Goal: Navigation & Orientation: Understand site structure

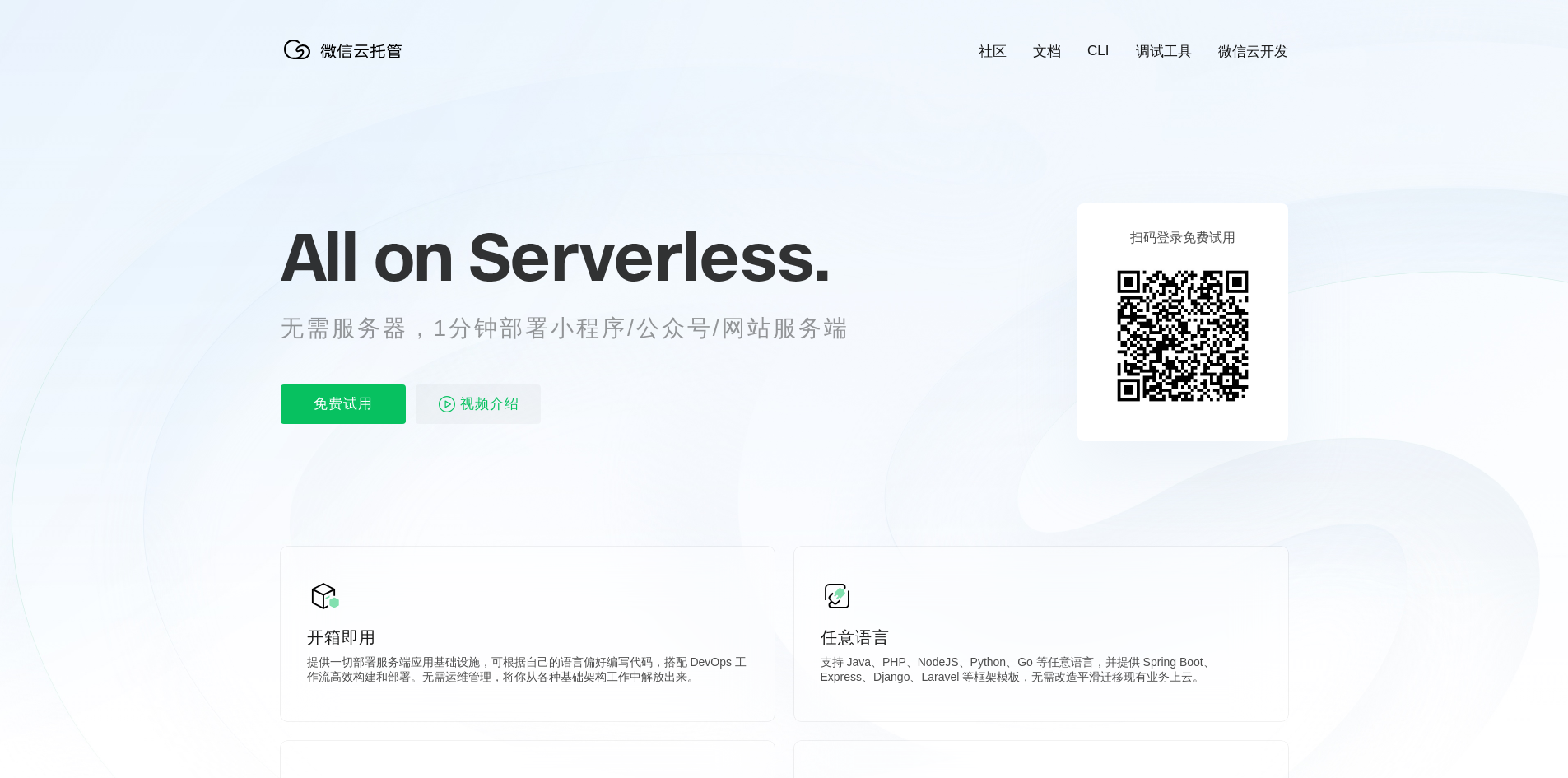
scroll to position [0, 2928]
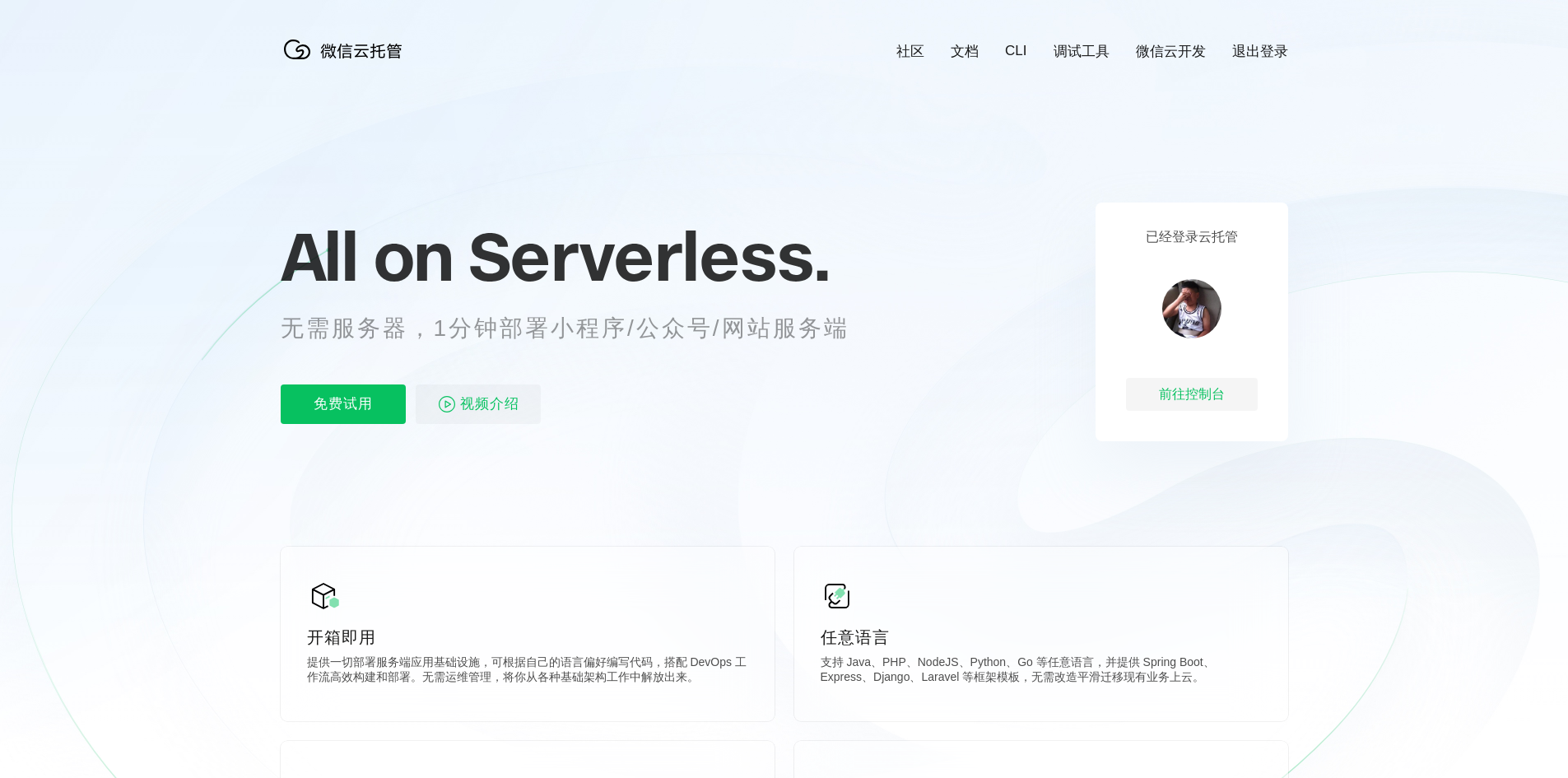
click at [784, 186] on icon at bounding box center [784, 445] width 1581 height 889
click at [1118, 150] on icon at bounding box center [784, 445] width 1581 height 889
click at [1253, 50] on link "退出登录" at bounding box center [1260, 51] width 56 height 19
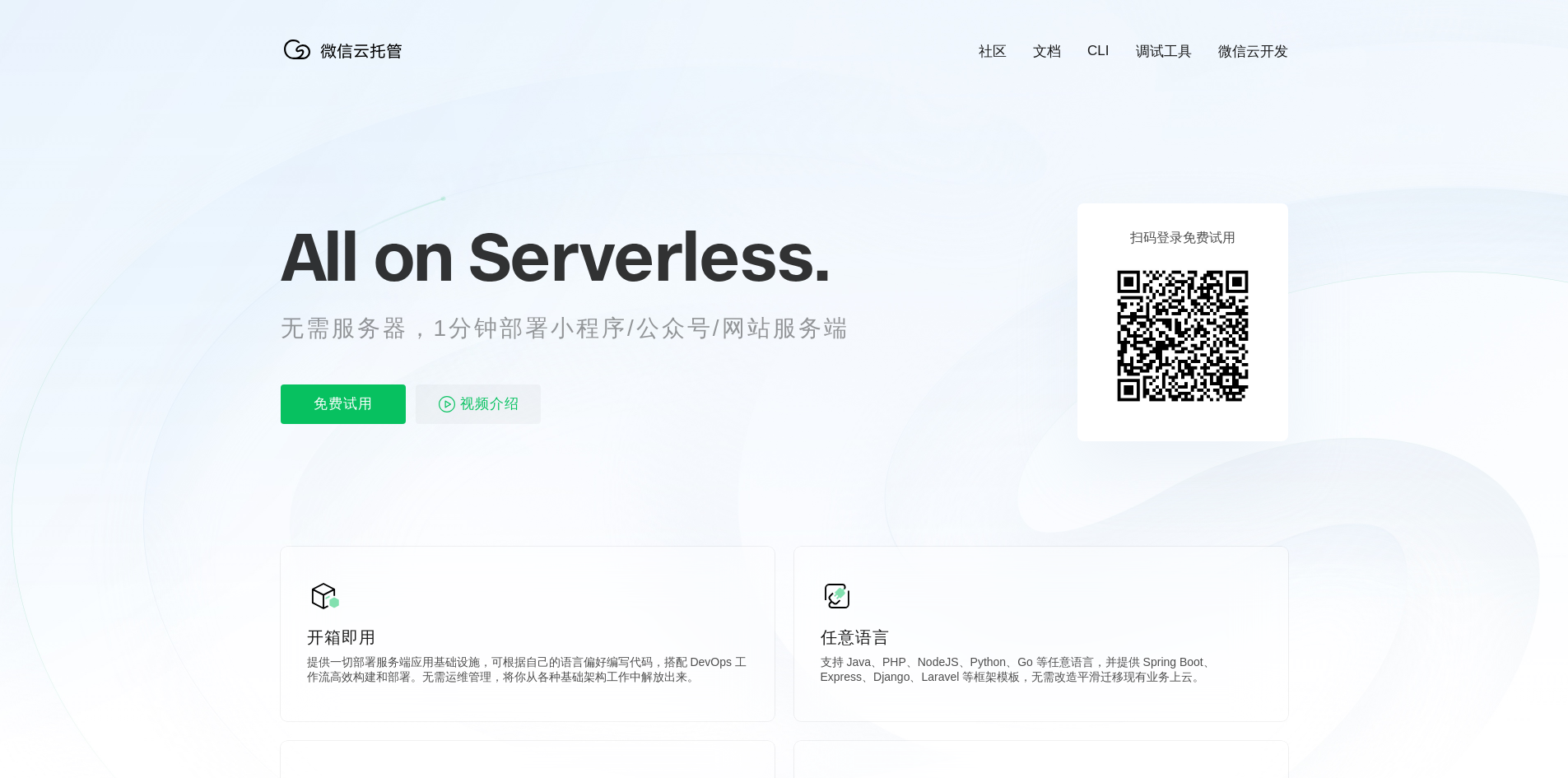
click at [988, 213] on icon at bounding box center [784, 445] width 1581 height 889
click at [269, 500] on icon at bounding box center [784, 445] width 1581 height 889
click at [264, 499] on icon at bounding box center [784, 445] width 1581 height 889
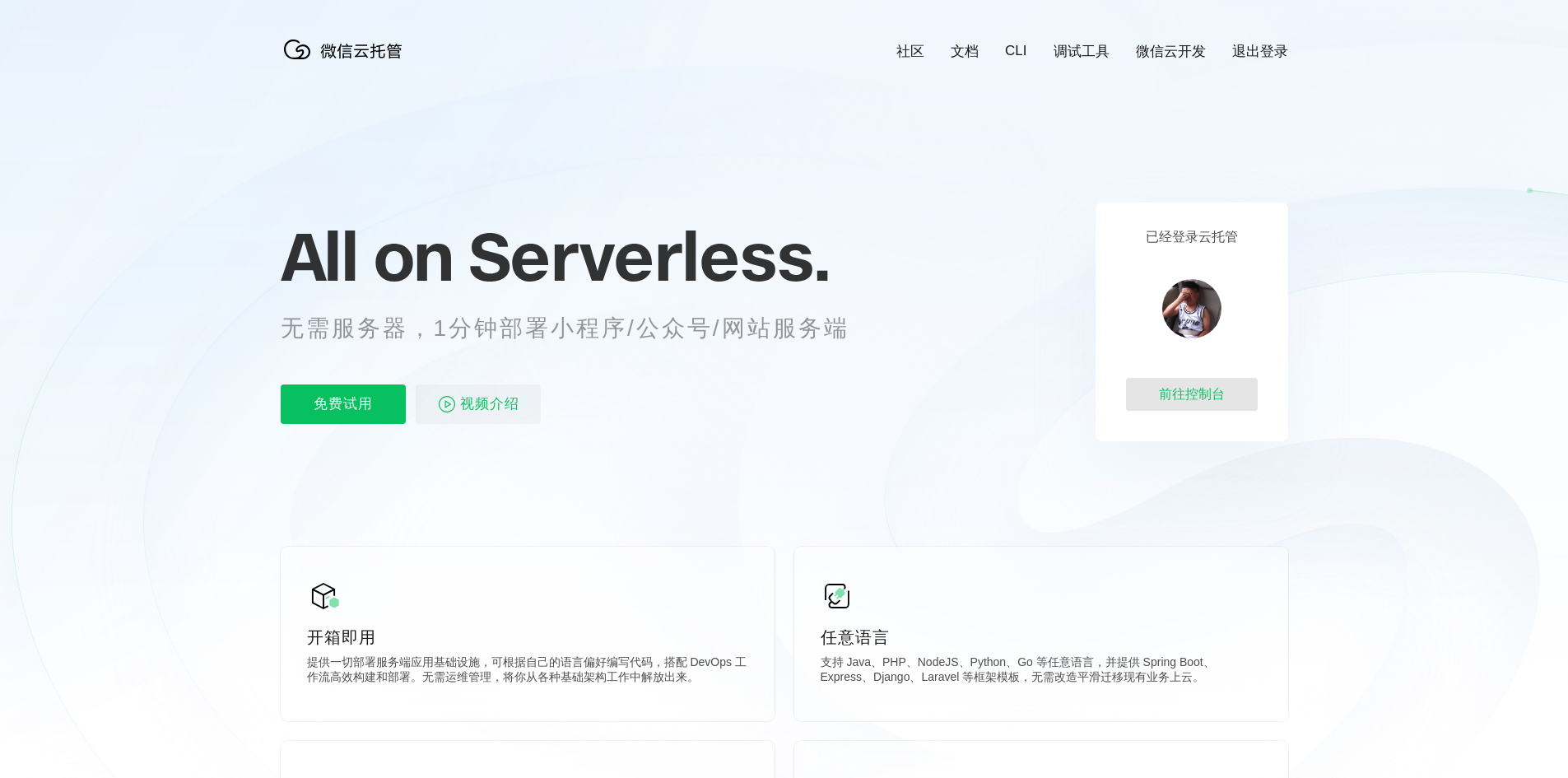
scroll to position [0, 2928]
click at [1262, 57] on link "退出登录" at bounding box center [1260, 51] width 56 height 19
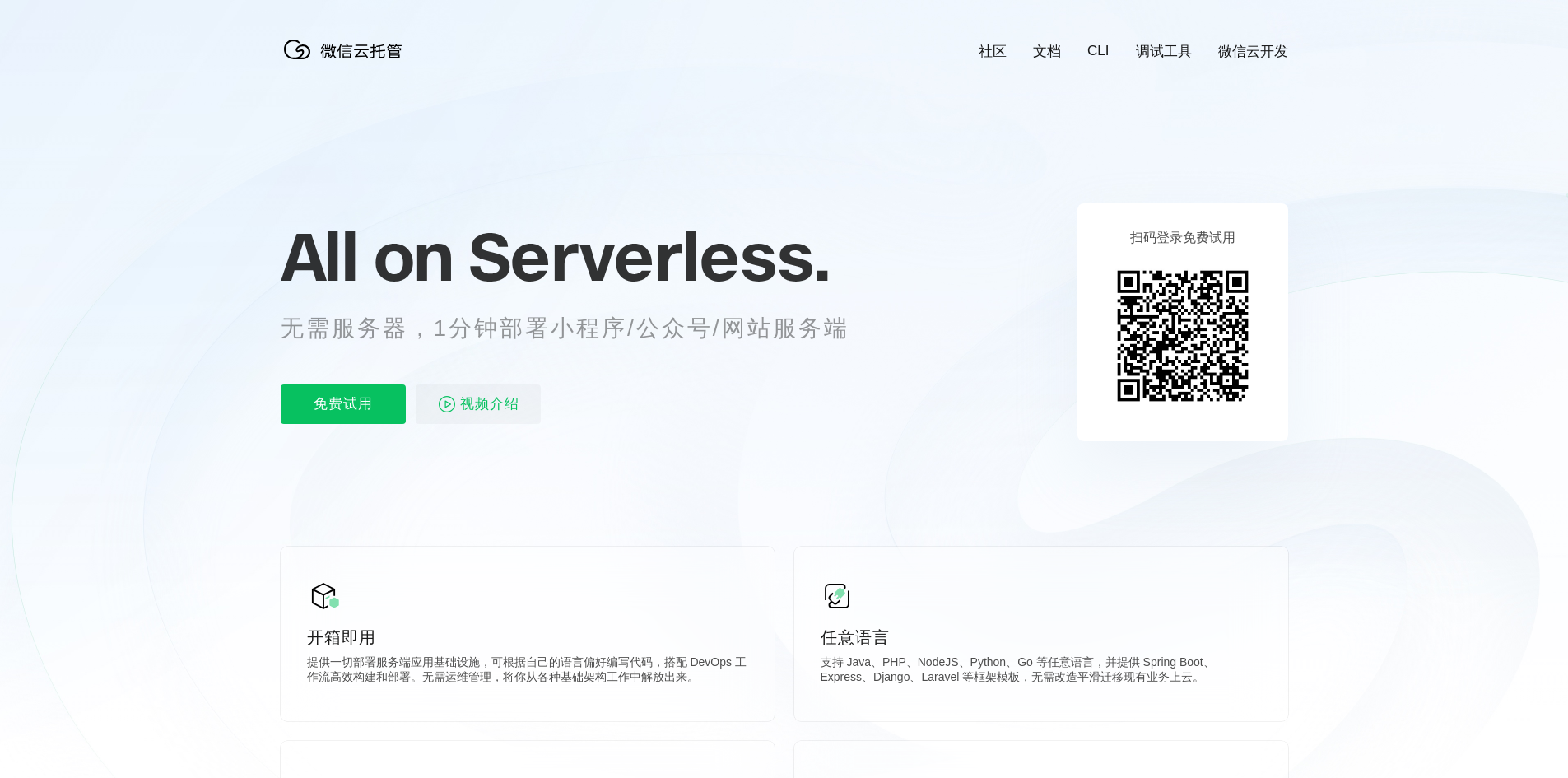
scroll to position [0, 2928]
click at [1180, 172] on icon at bounding box center [784, 445] width 1581 height 889
click at [981, 203] on icon at bounding box center [784, 445] width 1581 height 889
click at [828, 338] on p "无需服务器，1分钟部署小程序/公众号/网站服务端" at bounding box center [580, 328] width 599 height 33
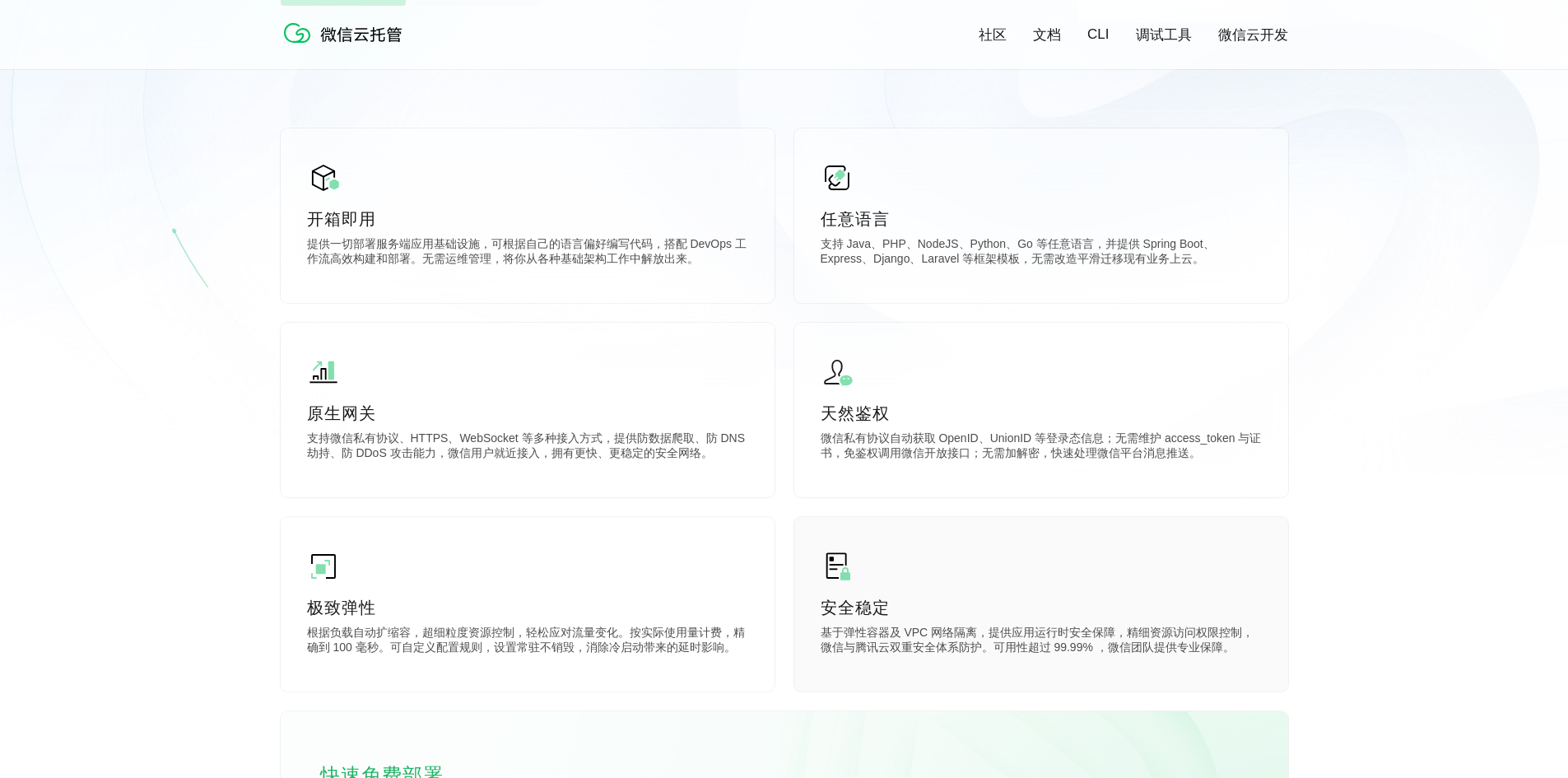
scroll to position [659, 0]
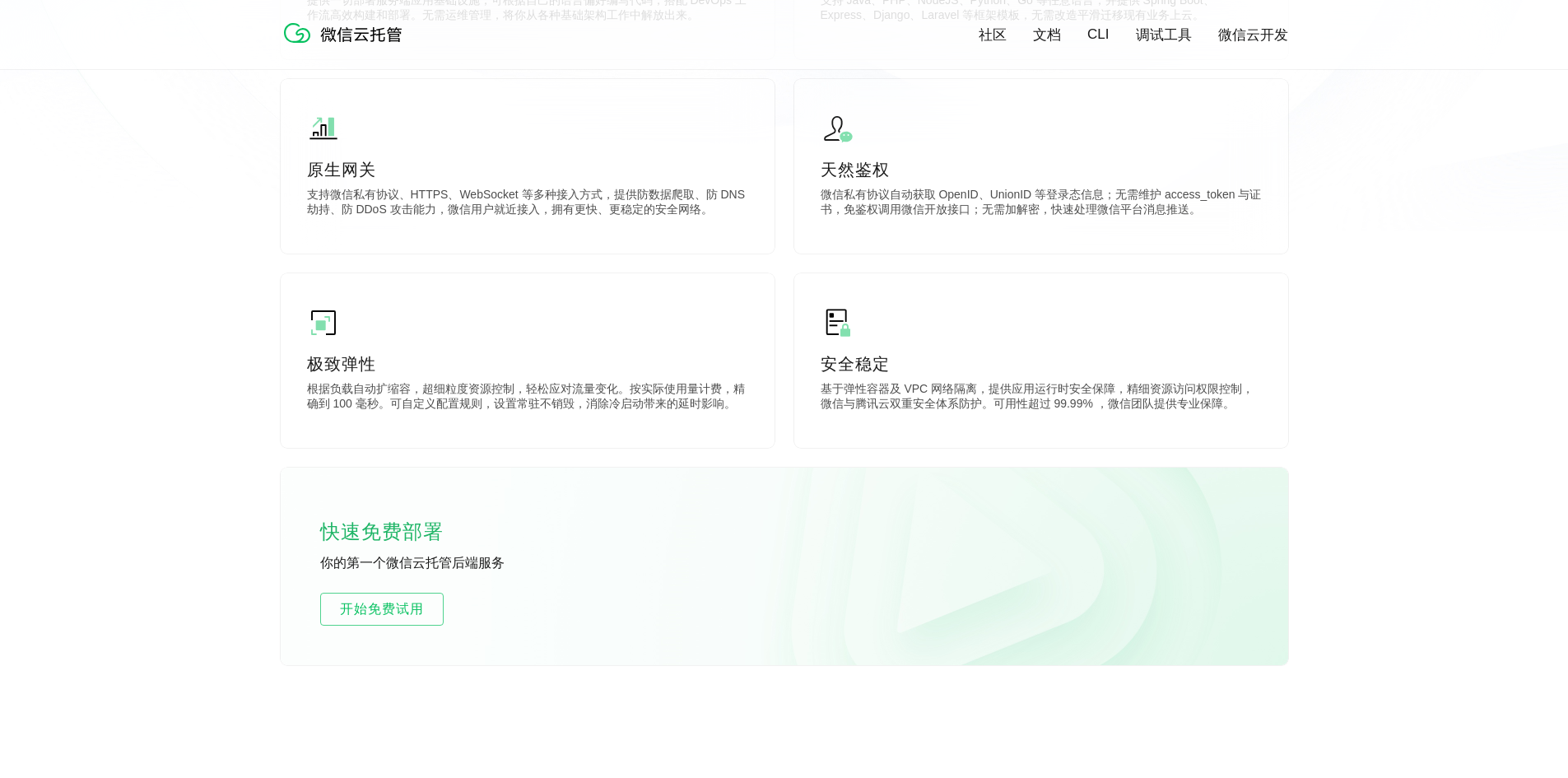
click at [138, 452] on div "社区 文档 CLI 调试工具 微信云开发 All on Serverless. 无需服务器，1分钟部署小程序/公众号/网站服务端 免费试用 视频介绍 扫码登录…" at bounding box center [784, 69] width 1568 height 1457
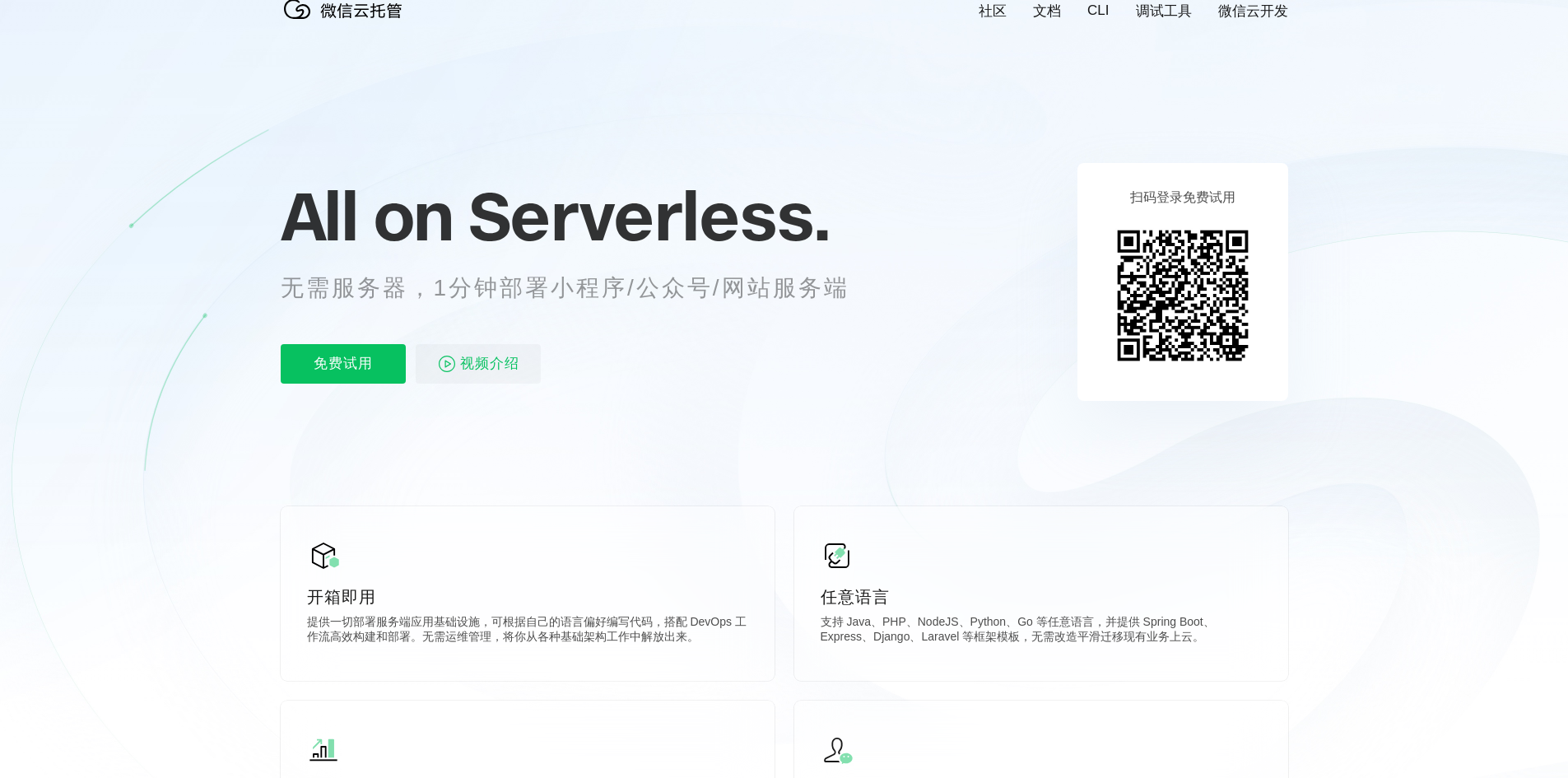
scroll to position [0, 0]
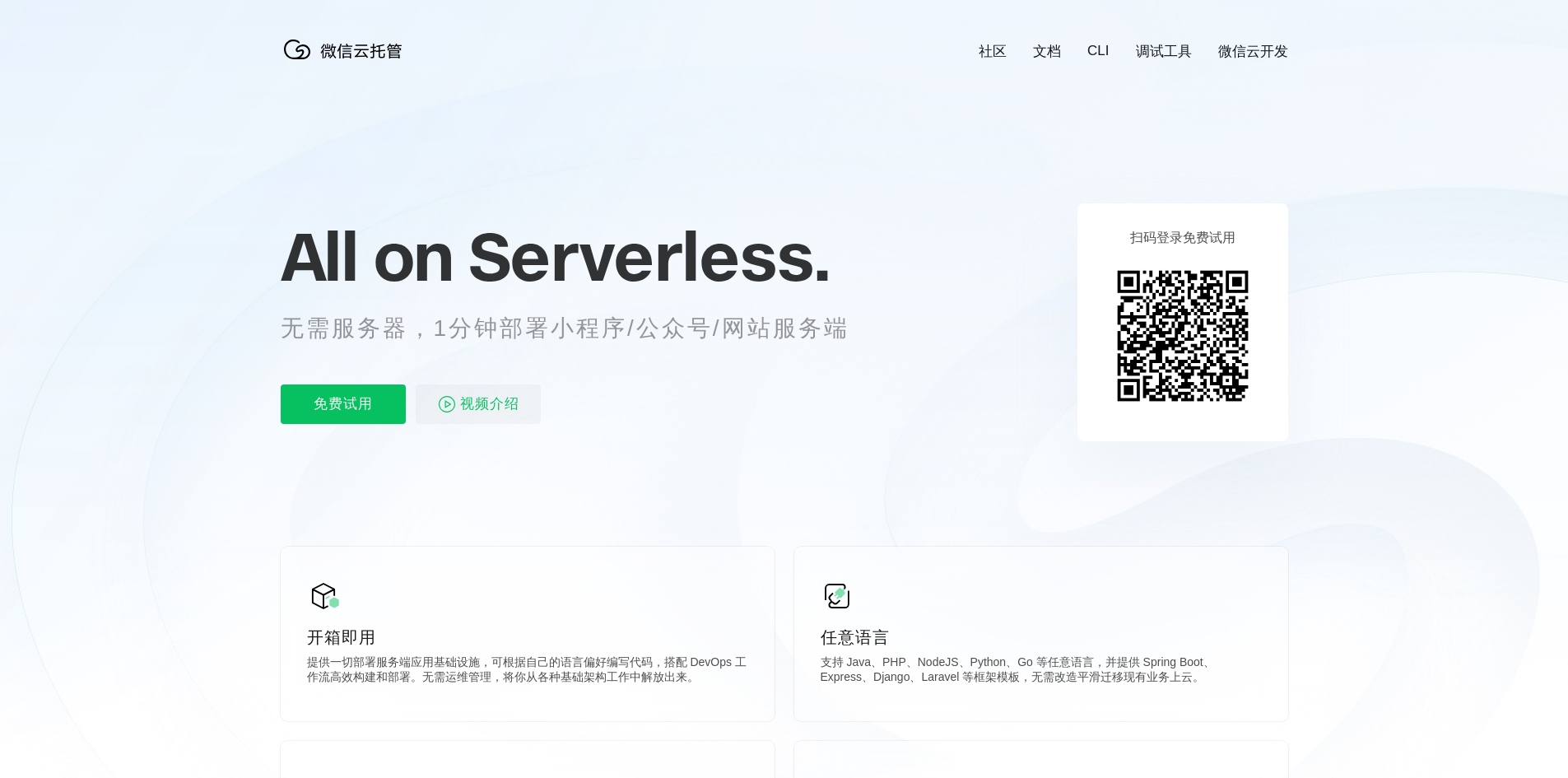
click at [135, 323] on icon at bounding box center [784, 445] width 1581 height 889
click at [841, 377] on div "All on Serverless. 无需服务器，1分钟部署小程序/公众号/网站服务端 免费试用 视频介绍" at bounding box center [585, 321] width 609 height 239
click at [711, 128] on icon at bounding box center [784, 445] width 1581 height 889
drag, startPoint x: 473, startPoint y: 122, endPoint x: 478, endPoint y: 66, distance: 56.2
click at [473, 122] on icon at bounding box center [784, 445] width 1581 height 889
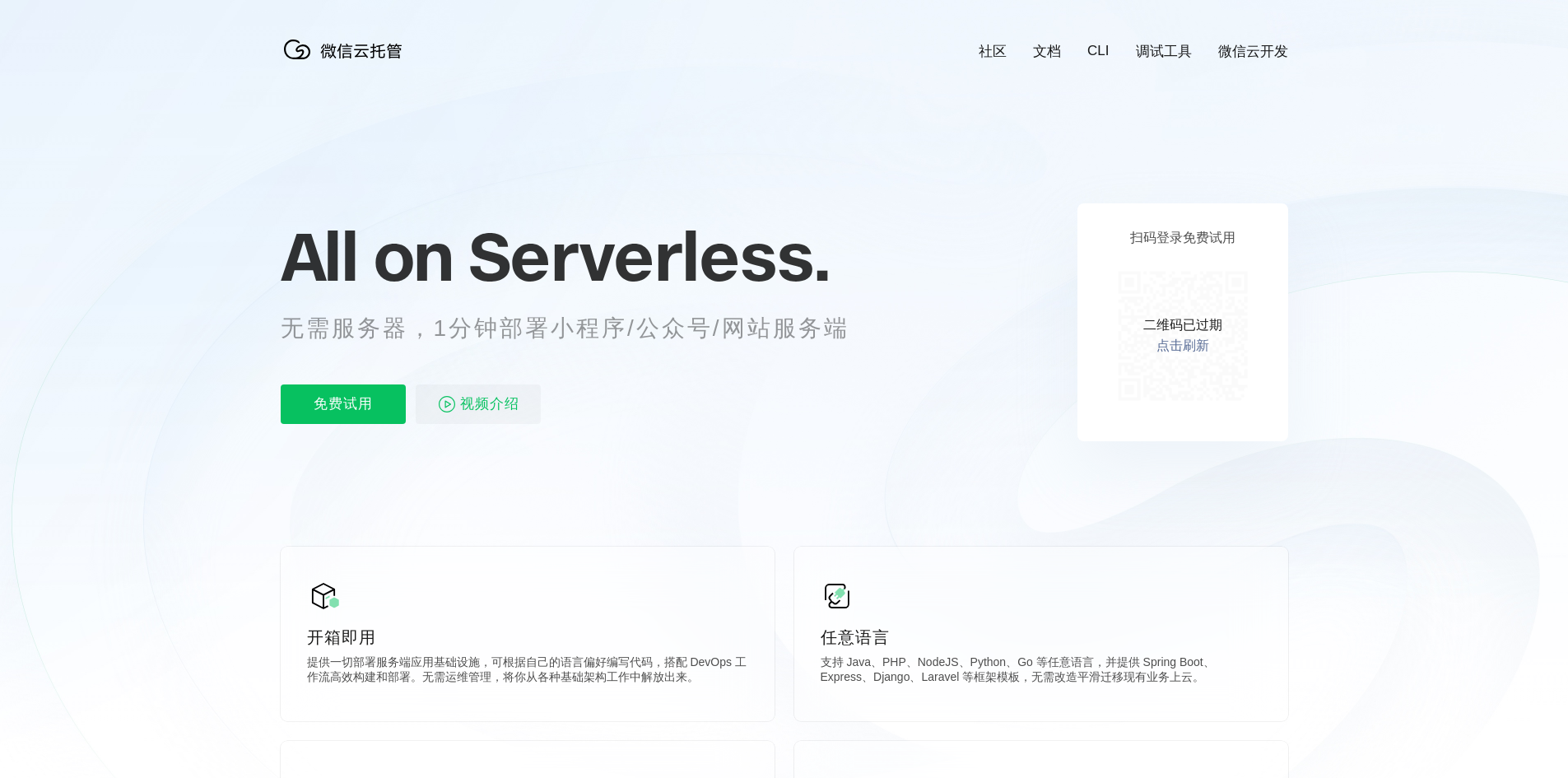
click at [167, 346] on icon at bounding box center [784, 445] width 1581 height 889
click at [1205, 355] on link "点击刷新" at bounding box center [1183, 346] width 53 height 17
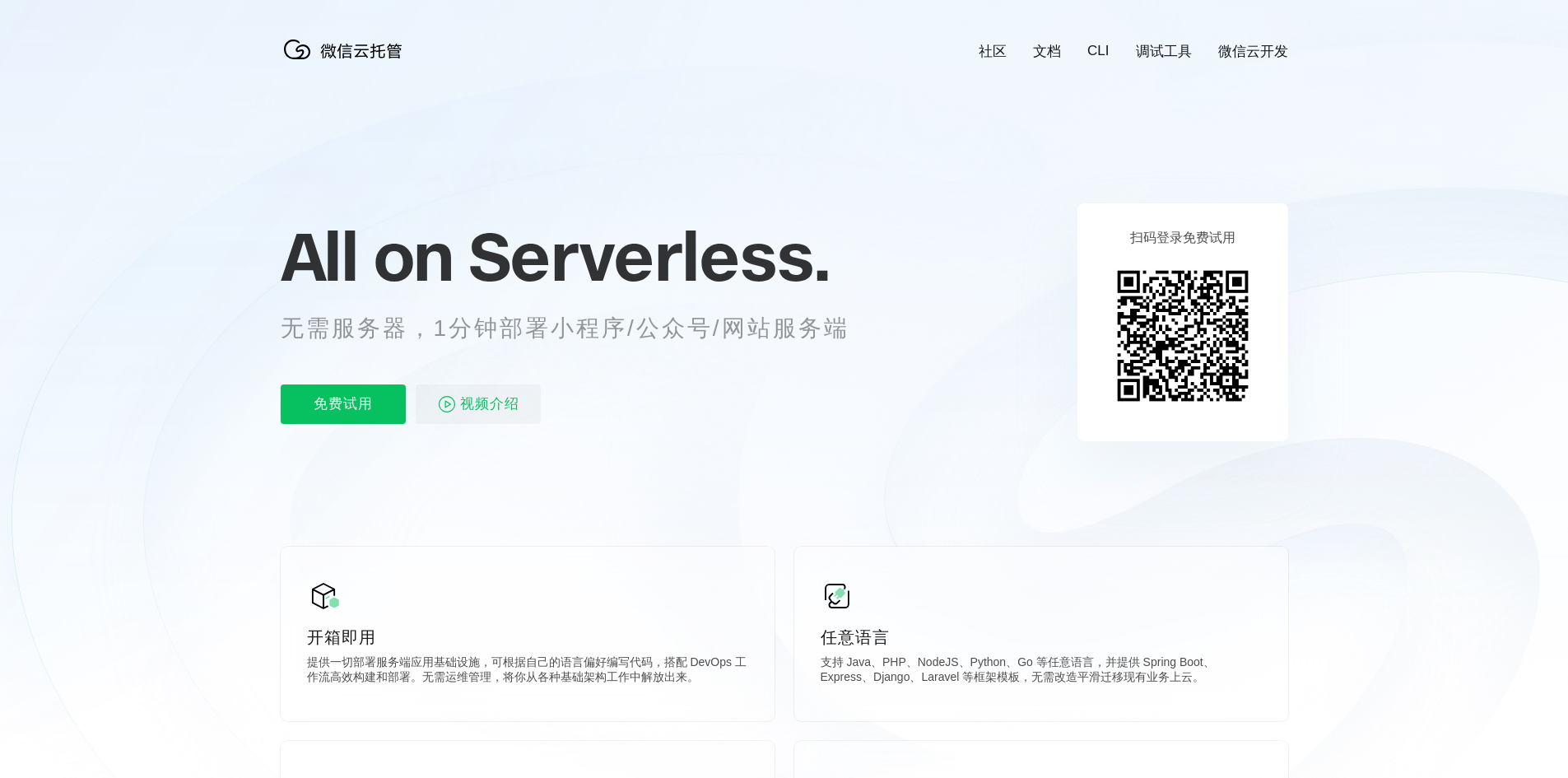
click at [947, 353] on icon at bounding box center [784, 445] width 1581 height 889
click at [797, 398] on div "免费试用 视频介绍" at bounding box center [585, 404] width 609 height 40
click at [808, 396] on div "免费试用 视频介绍" at bounding box center [585, 404] width 609 height 40
click at [646, 391] on div "免费试用 视频介绍" at bounding box center [585, 404] width 609 height 40
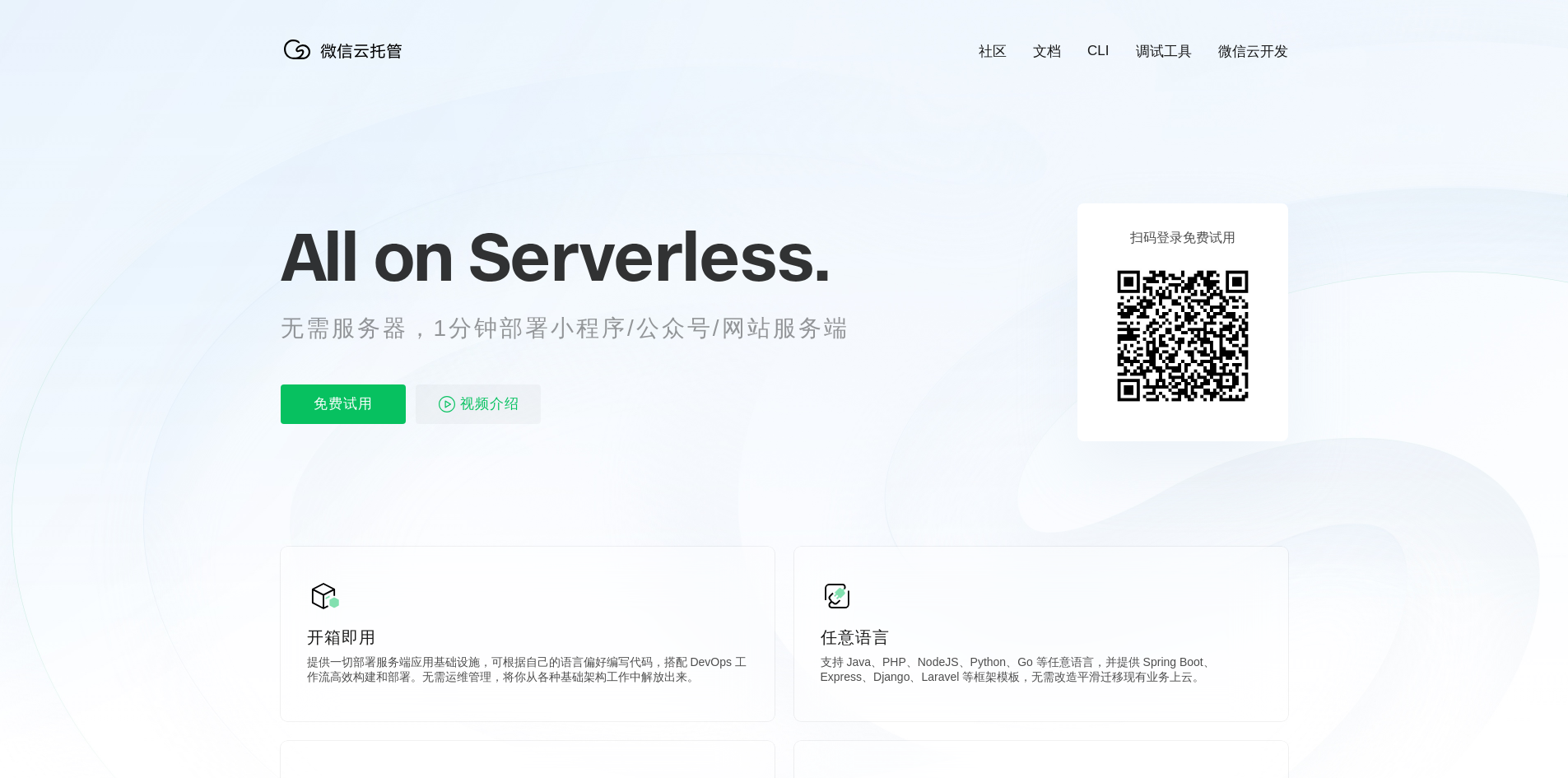
scroll to position [0, 2928]
click at [976, 224] on icon at bounding box center [784, 445] width 1581 height 889
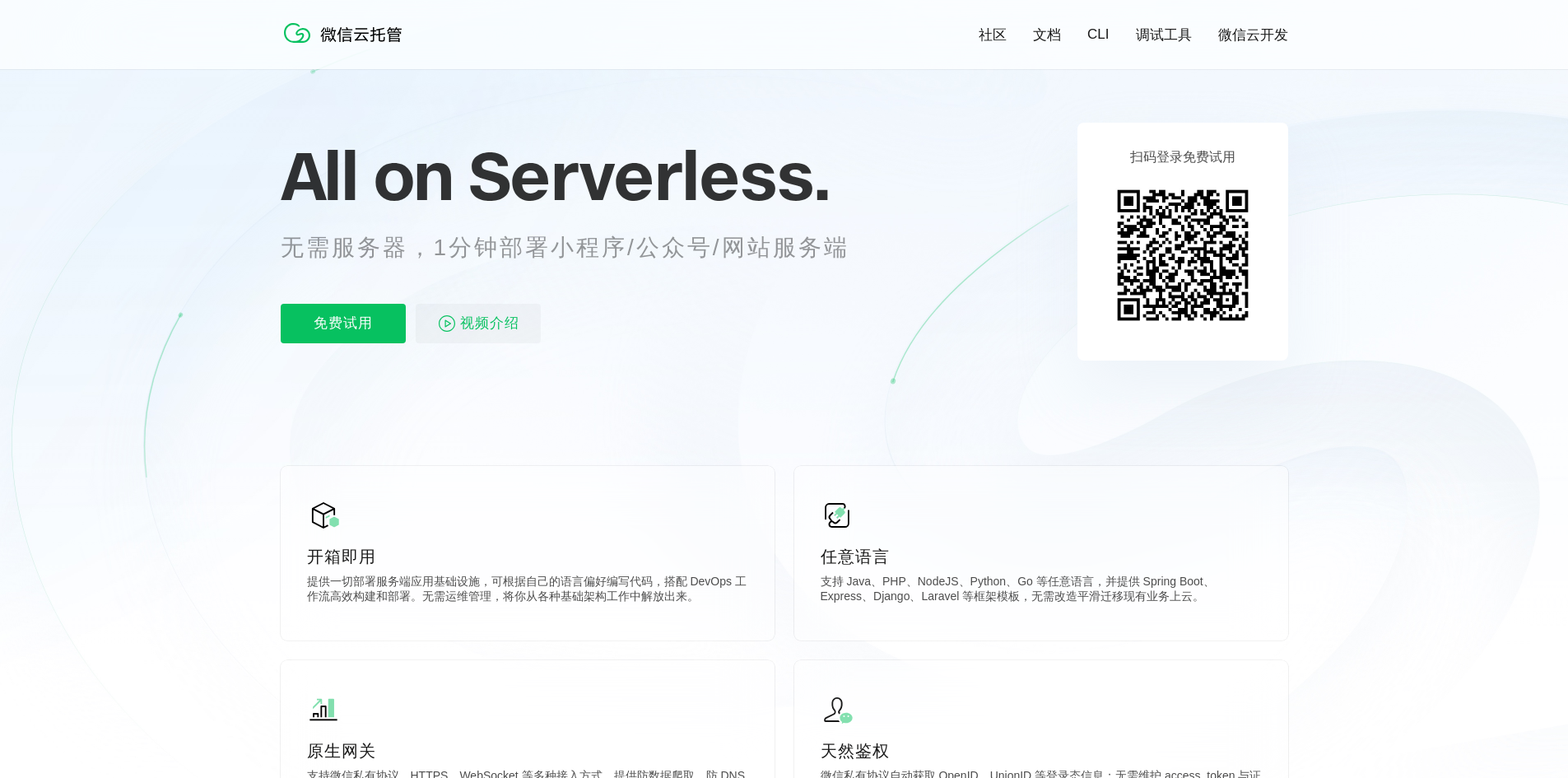
scroll to position [0, 0]
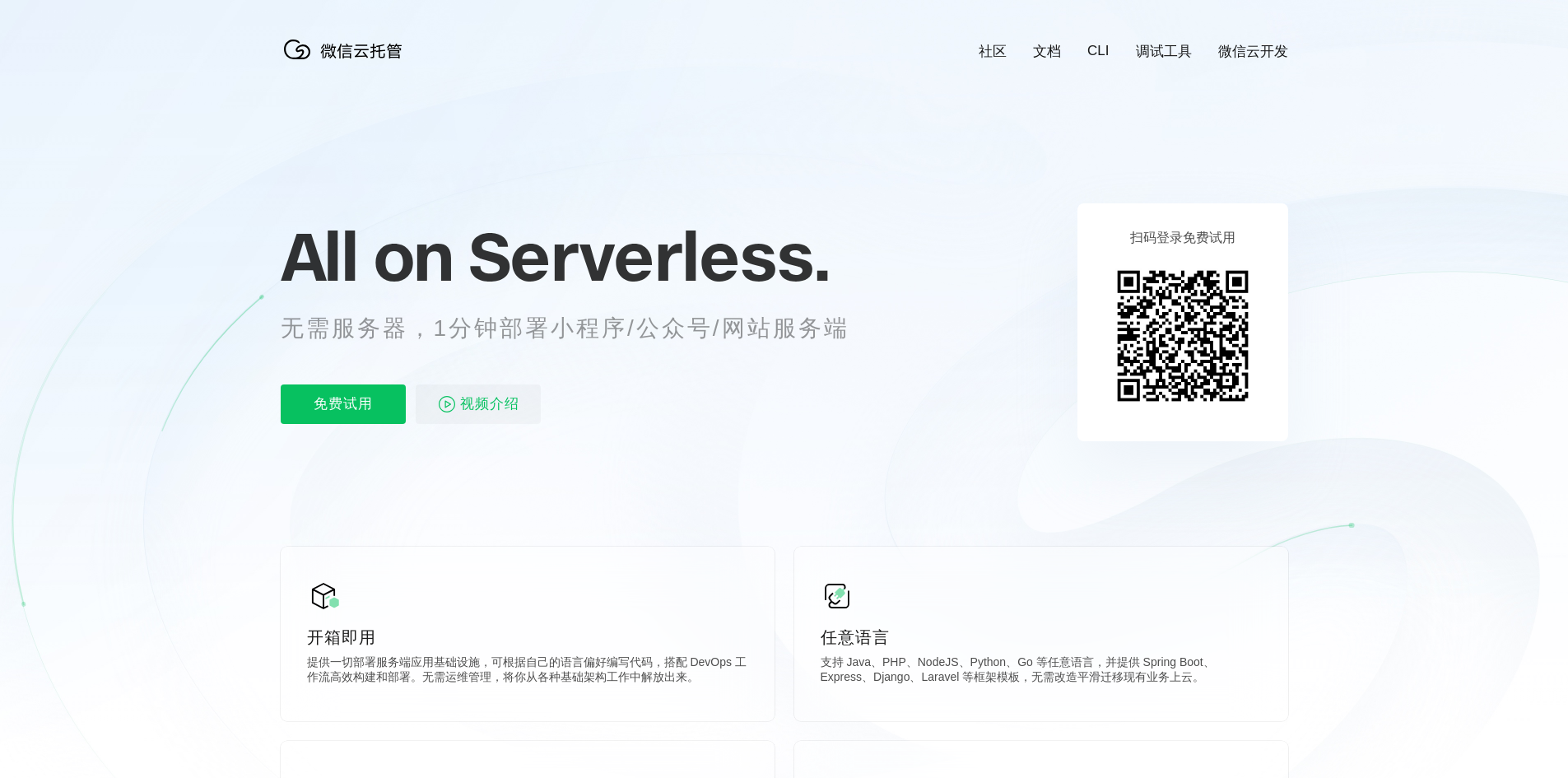
click at [997, 49] on link "社区" at bounding box center [993, 51] width 28 height 19
click at [906, 179] on icon at bounding box center [784, 445] width 1581 height 889
click at [1369, 321] on icon at bounding box center [784, 445] width 1581 height 889
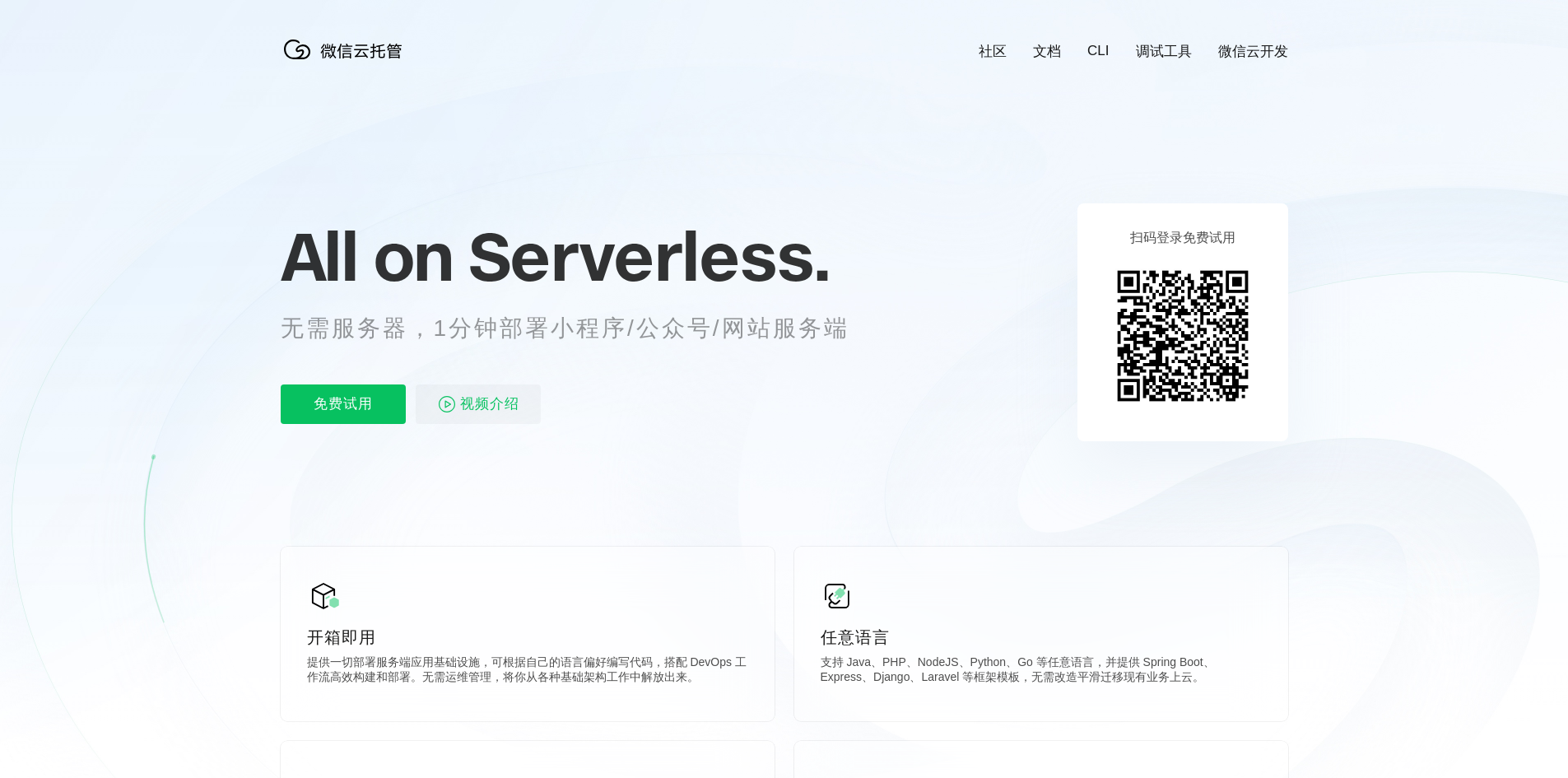
click at [55, 304] on icon at bounding box center [784, 445] width 1581 height 889
click at [126, 421] on icon at bounding box center [784, 445] width 1581 height 889
click at [815, 466] on icon at bounding box center [784, 445] width 1581 height 889
click at [929, 419] on icon at bounding box center [784, 445] width 1581 height 889
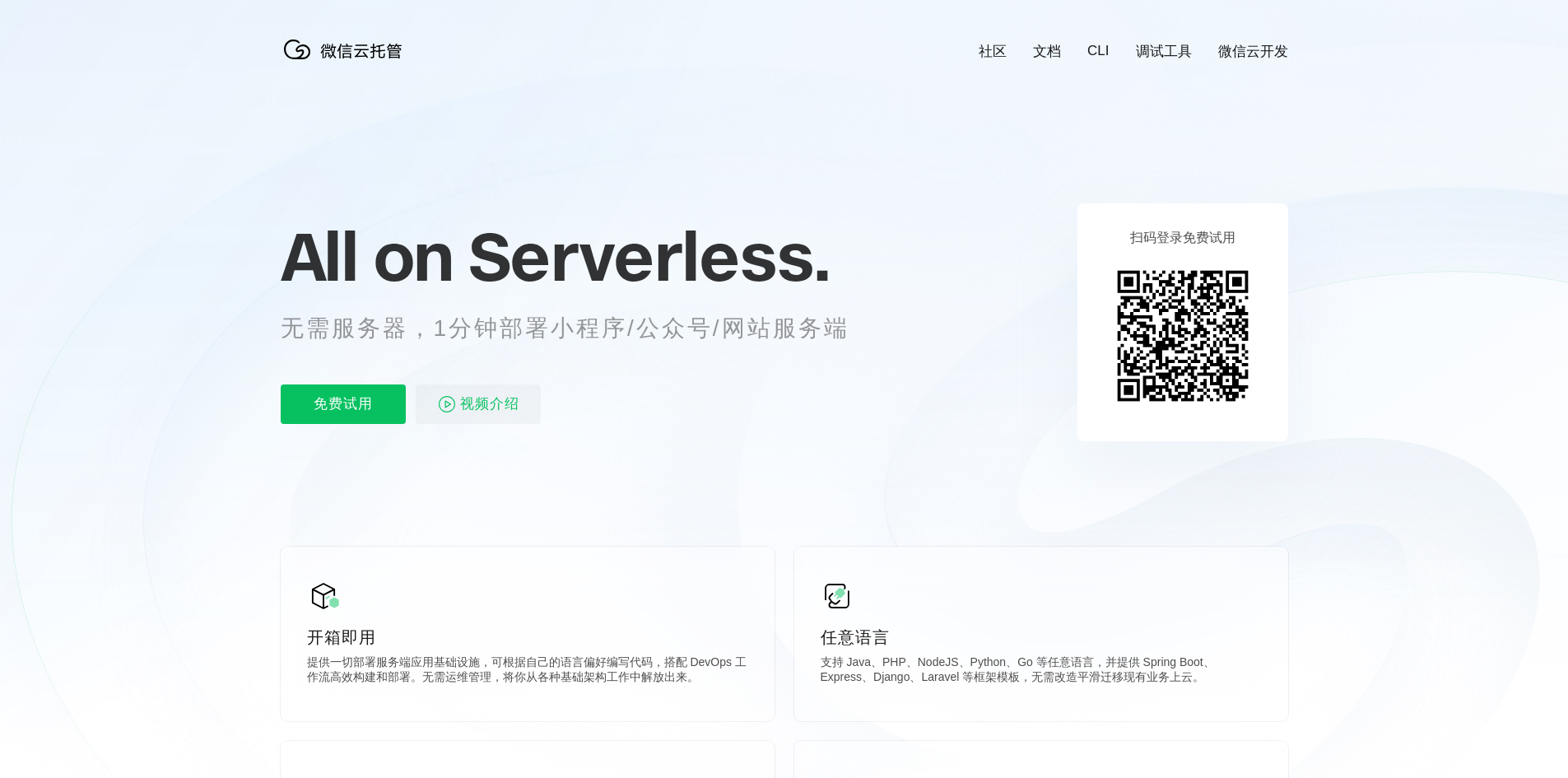
click at [753, 420] on div "免费试用 视频介绍" at bounding box center [585, 404] width 609 height 40
click at [671, 480] on icon at bounding box center [784, 445] width 1581 height 889
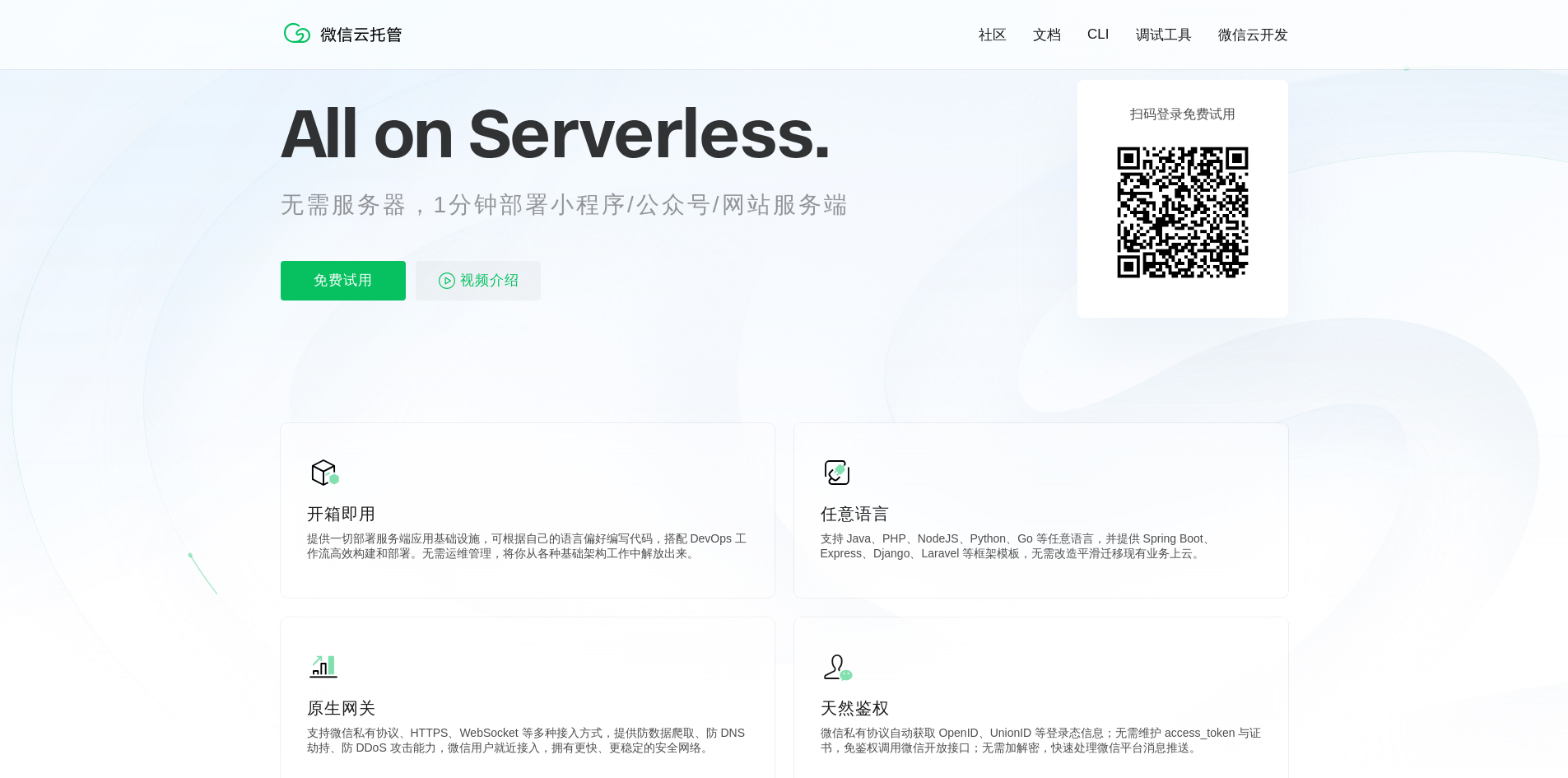
scroll to position [0, 0]
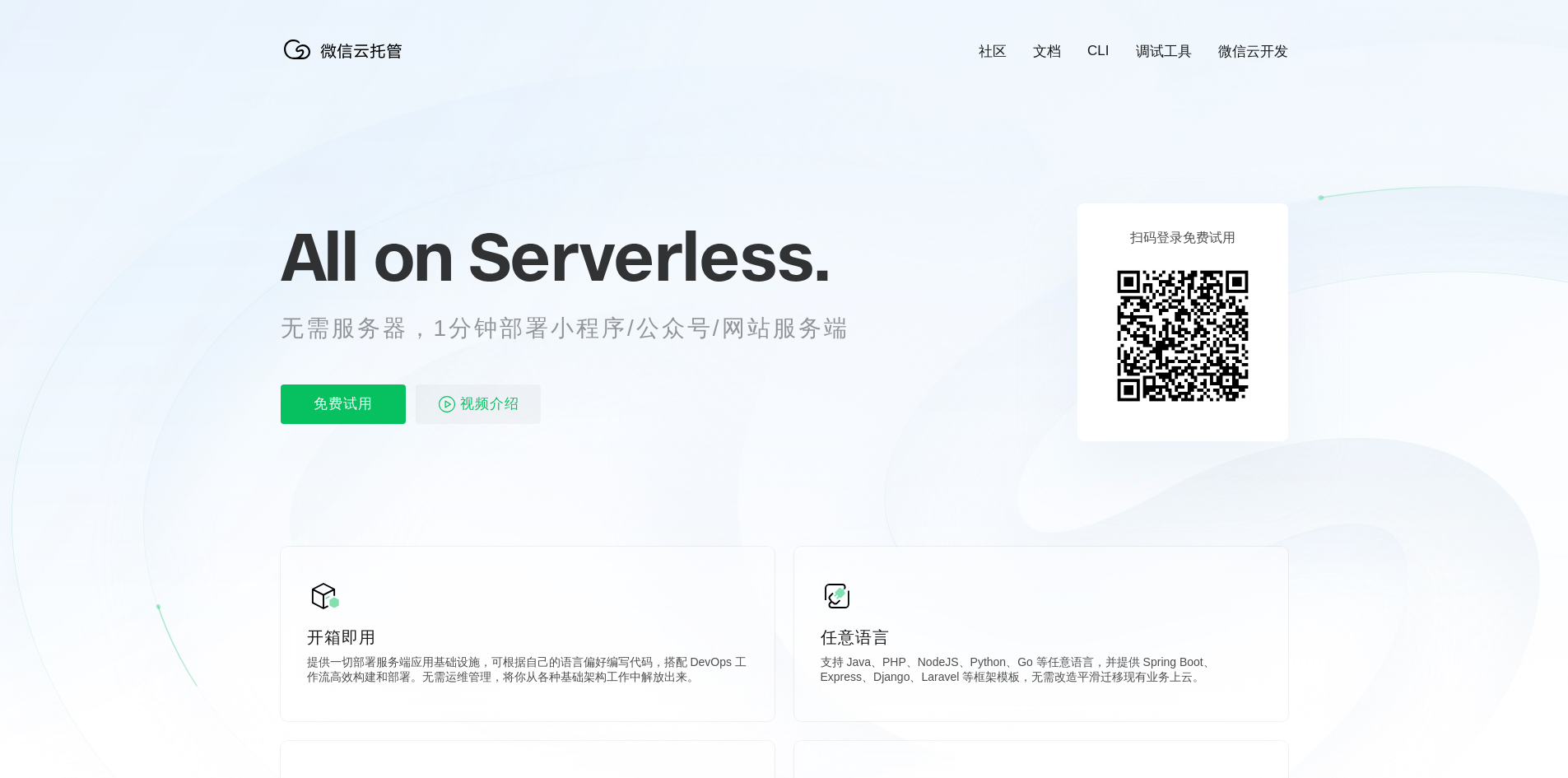
click at [656, 463] on icon at bounding box center [784, 445] width 1581 height 889
click at [767, 425] on div "All on Serverless. 无需服务器，1分钟部署小程序/公众号/网站服务端 免费试用 视频介绍" at bounding box center [585, 321] width 609 height 239
click at [773, 422] on div "免费试用 视频介绍" at bounding box center [585, 404] width 609 height 40
click at [256, 527] on icon at bounding box center [784, 445] width 1581 height 889
click at [598, 528] on icon at bounding box center [784, 445] width 1581 height 889
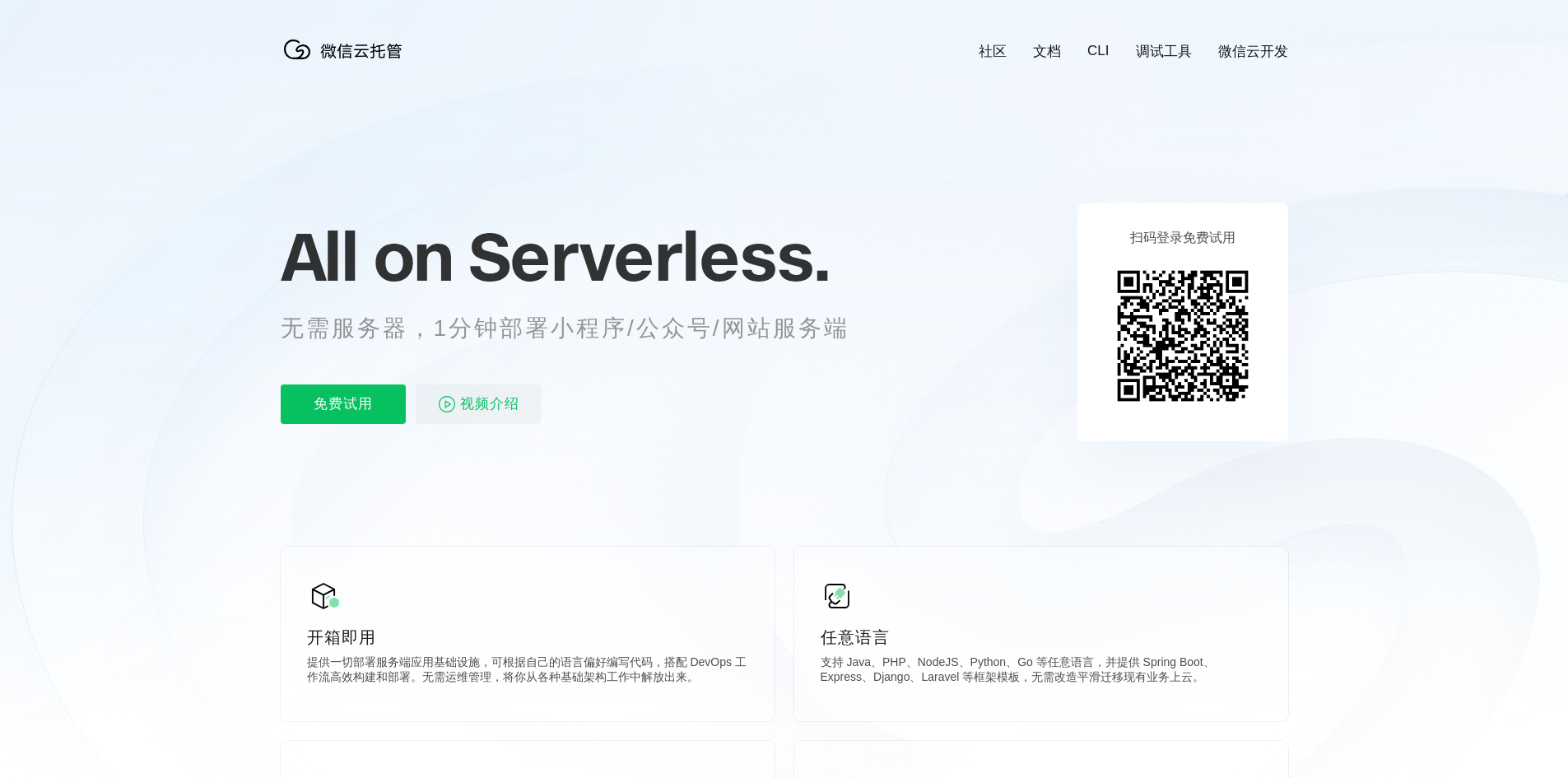
click at [457, 502] on icon at bounding box center [784, 445] width 1581 height 889
click at [628, 485] on icon at bounding box center [784, 445] width 1581 height 889
click at [64, 397] on icon at bounding box center [784, 445] width 1581 height 889
click at [629, 360] on div "All on Serverless. 无需服务器，1分钟部署小程序/公众号/网站服务端 免费试用 视频介绍" at bounding box center [585, 321] width 609 height 239
click at [170, 485] on icon at bounding box center [784, 445] width 1581 height 889
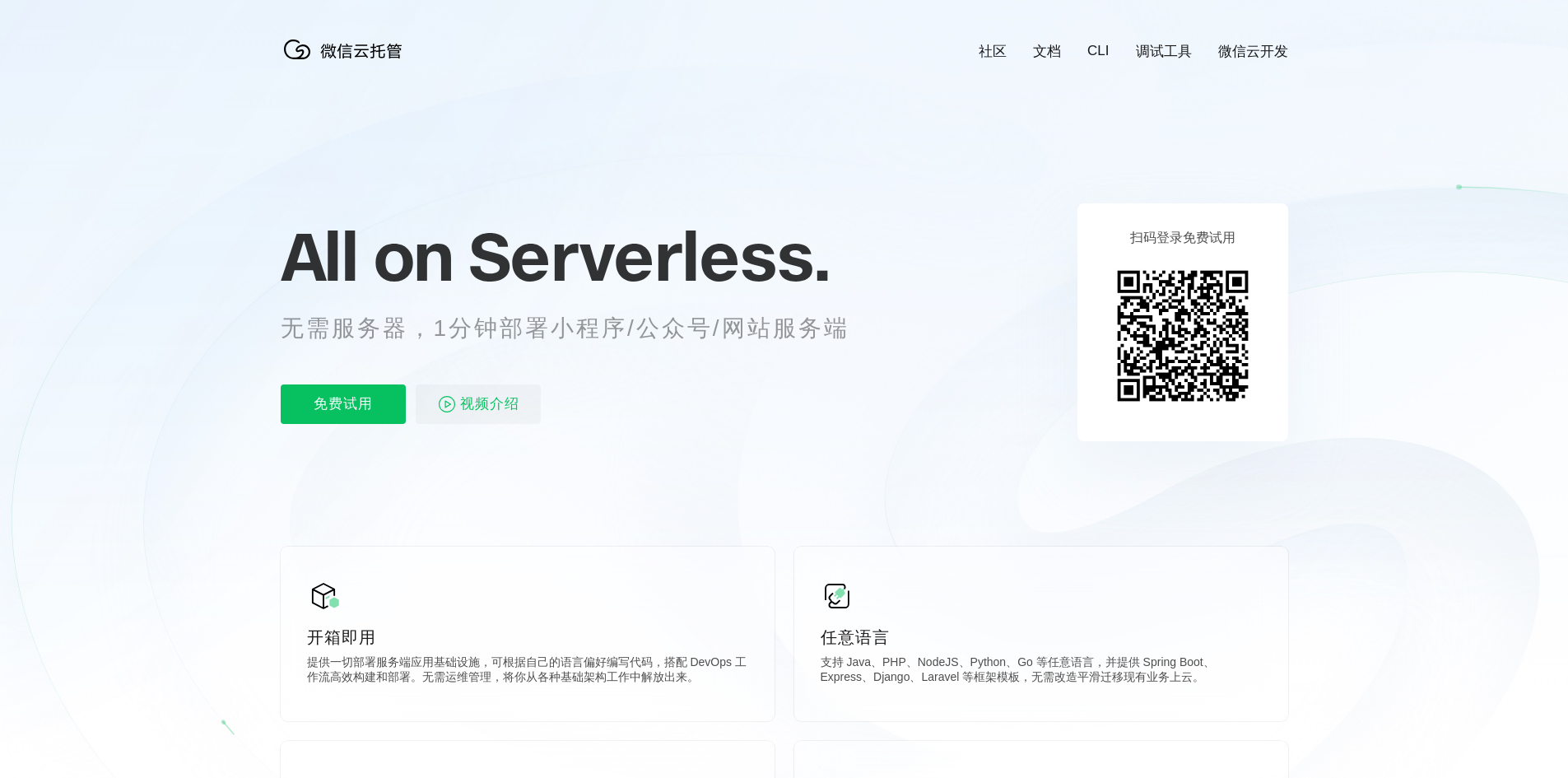
click at [88, 448] on icon at bounding box center [784, 445] width 1581 height 889
click at [984, 275] on icon at bounding box center [784, 445] width 1581 height 889
